Goal: Information Seeking & Learning: Understand process/instructions

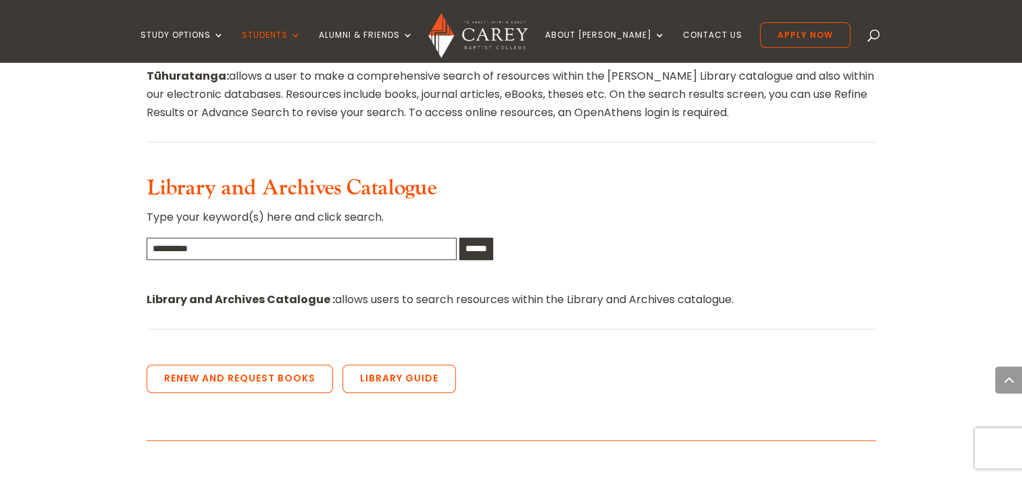
scroll to position [975, 0]
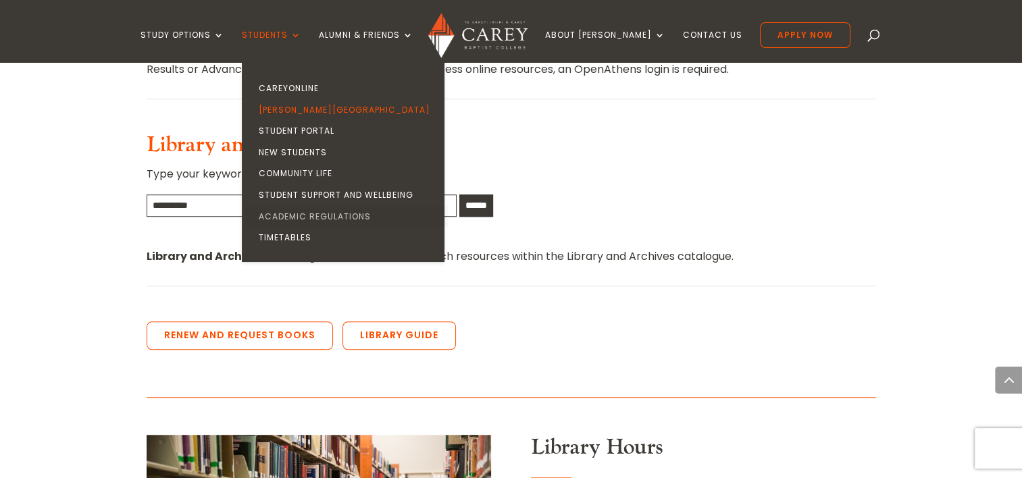
click at [319, 222] on link "Academic Regulations" at bounding box center [346, 217] width 203 height 22
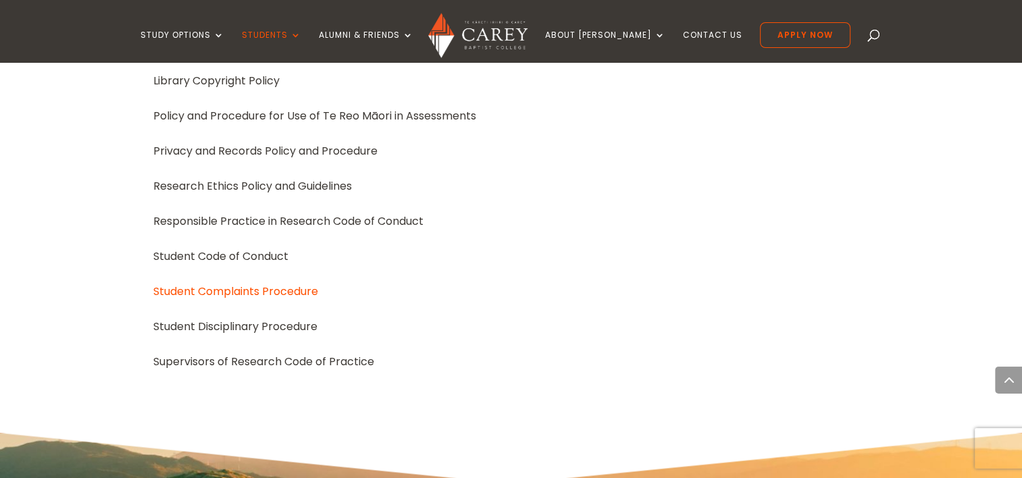
scroll to position [1815, 0]
click at [311, 190] on div "Research Ethics Policy and Guidelines" at bounding box center [511, 187] width 716 height 18
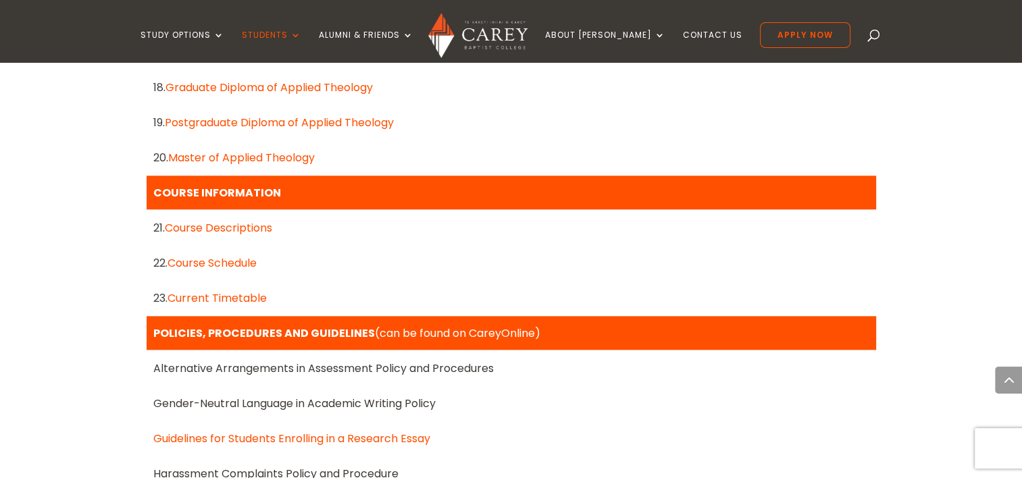
scroll to position [1382, 0]
